Goal: Task Accomplishment & Management: Manage account settings

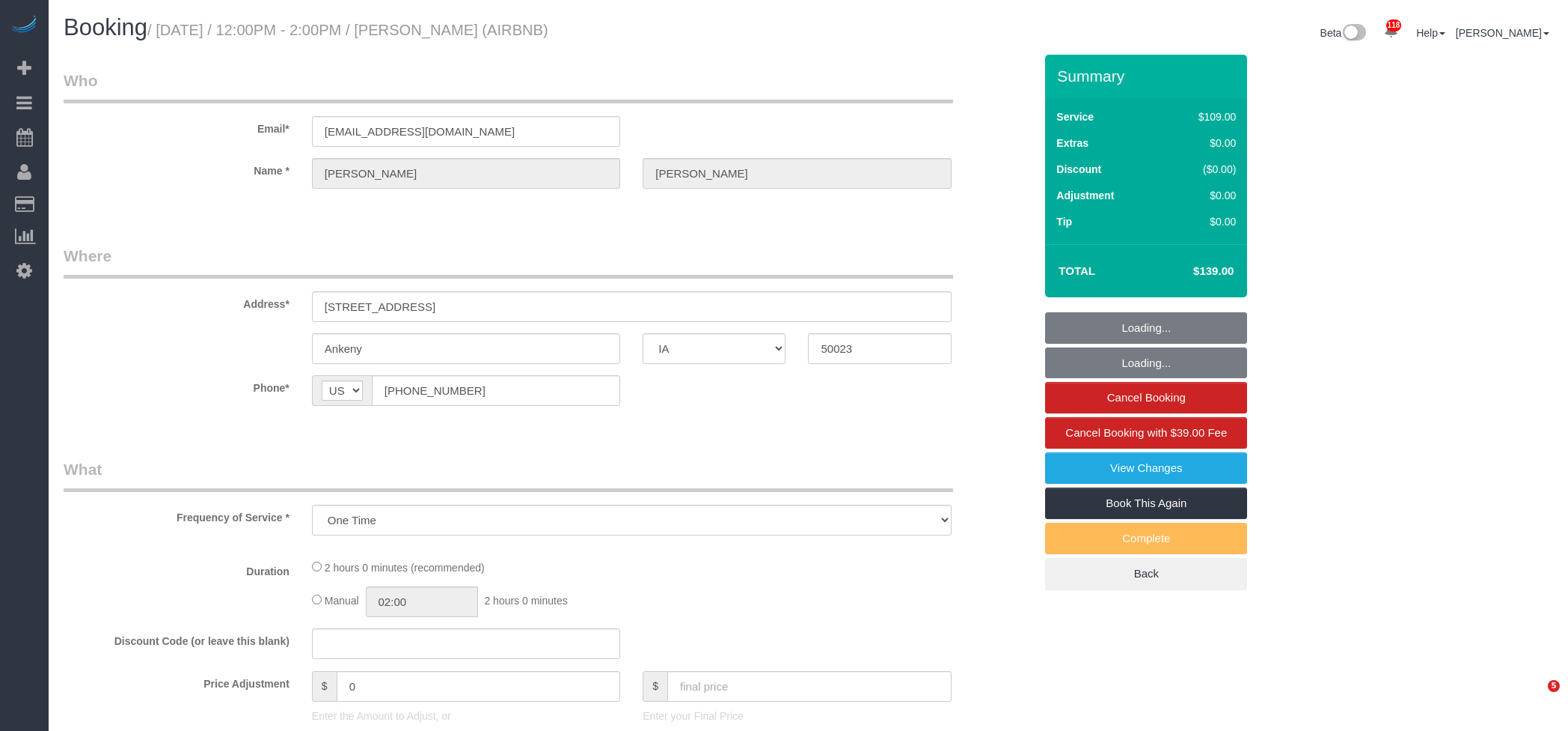
select select "IA"
select select "spot1"
select select "object:815"
select select "spot14"
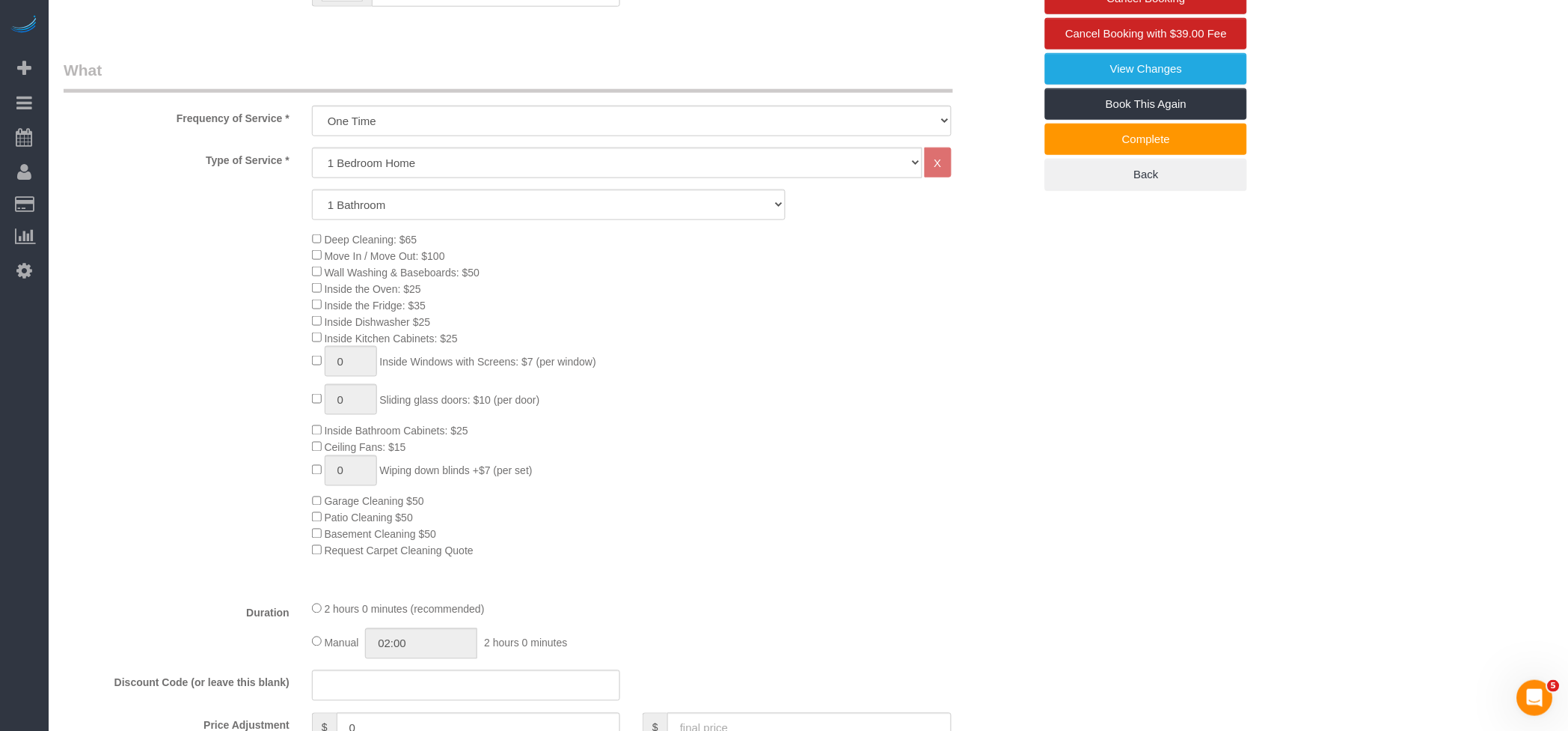
scroll to position [798, 0]
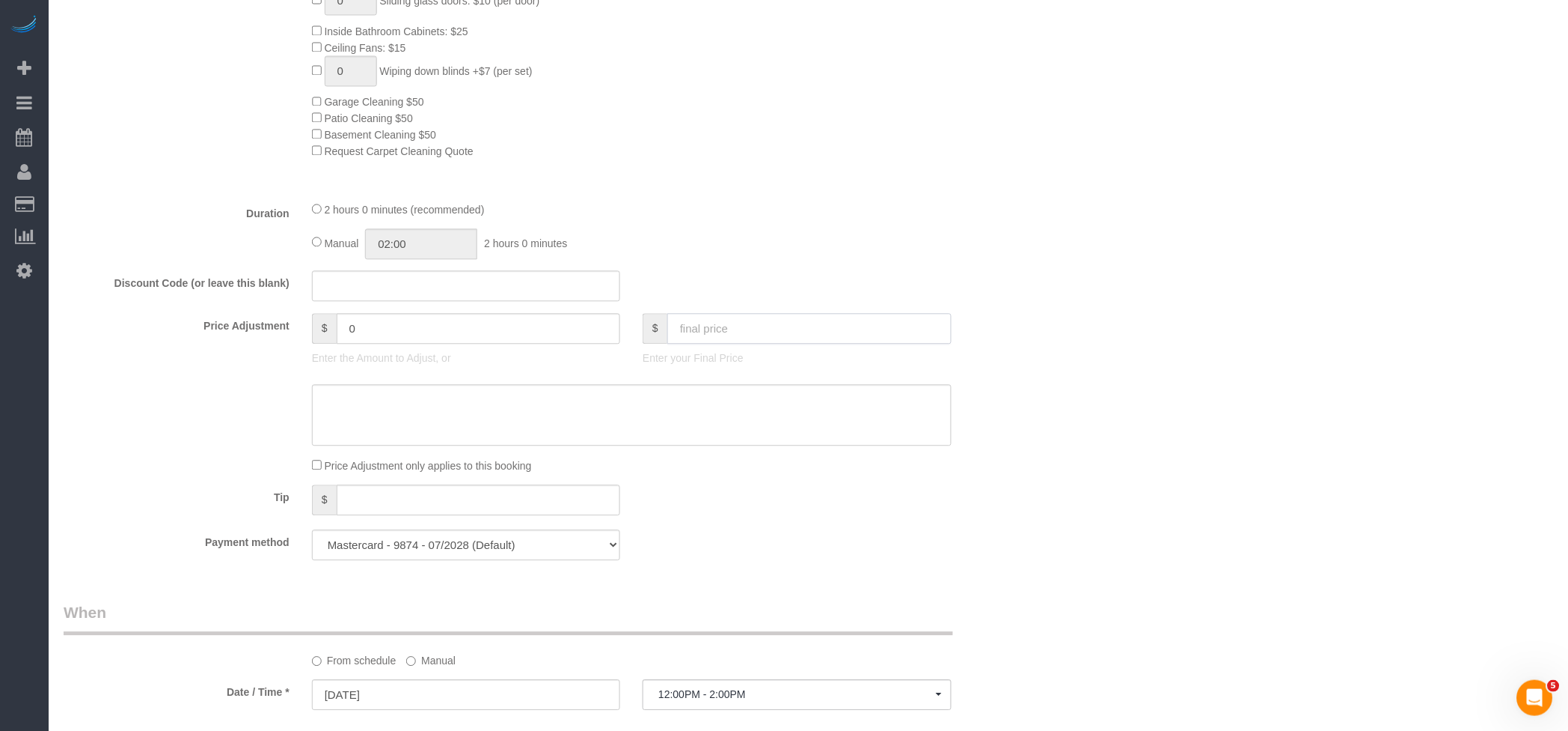
click at [771, 335] on input "text" at bounding box center [809, 329] width 284 height 31
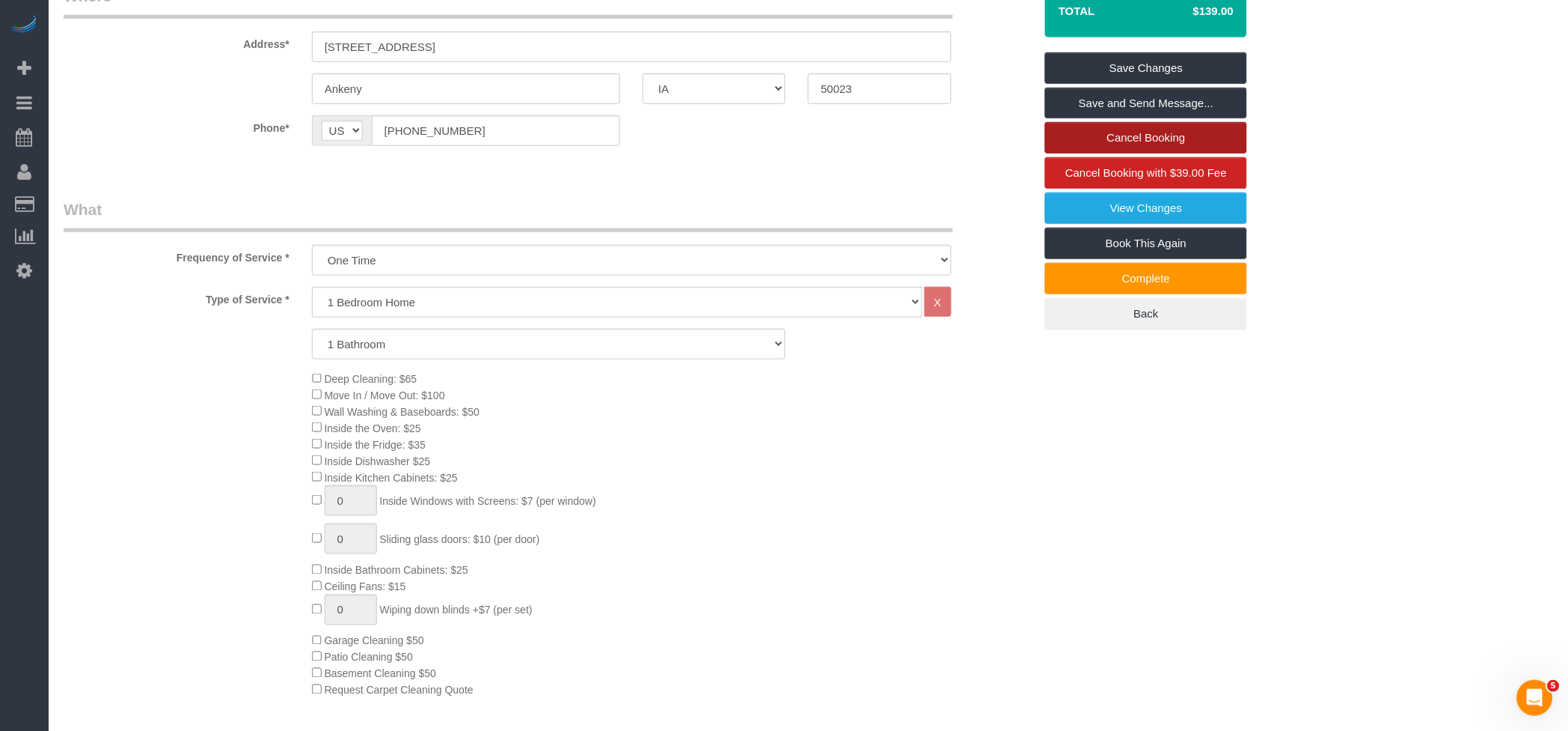
scroll to position [99, 0]
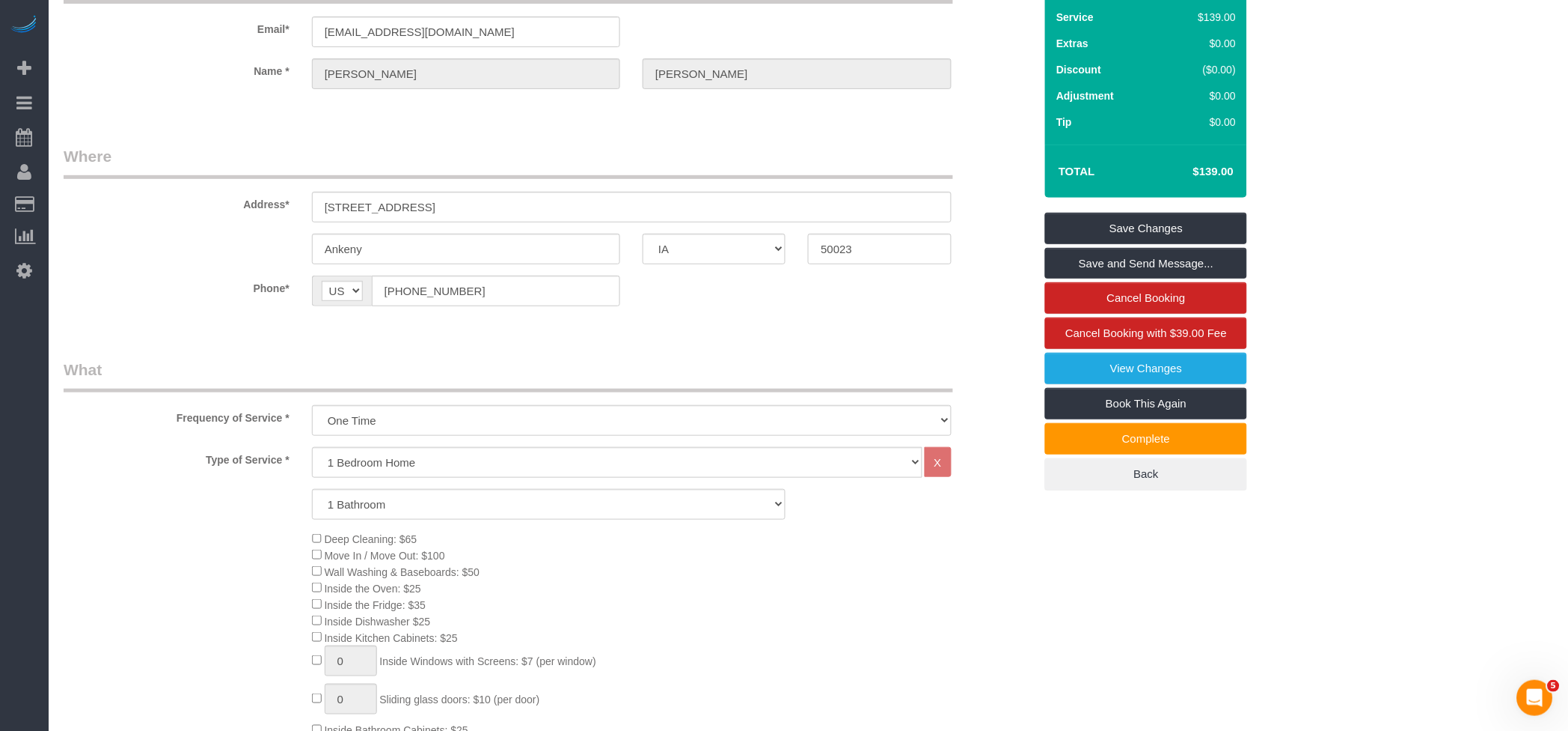
type input "160"
type input "21"
click at [1143, 222] on link "Save Changes" at bounding box center [1147, 228] width 202 height 32
